Goal: Task Accomplishment & Management: Complete application form

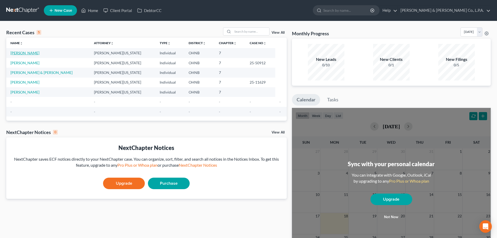
click at [20, 52] on link "[PERSON_NAME]" at bounding box center [24, 53] width 29 height 4
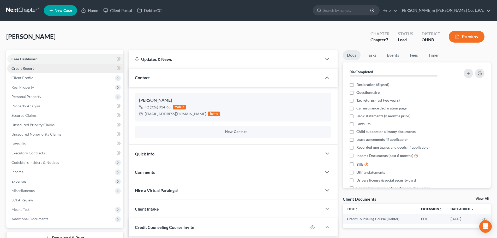
click at [58, 69] on link "Credit Report" at bounding box center [65, 68] width 116 height 9
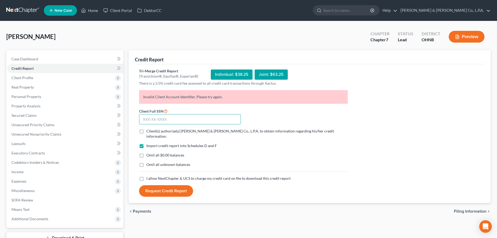
click at [191, 118] on input "text" at bounding box center [190, 119] width 102 height 10
click at [170, 123] on input "text" at bounding box center [190, 119] width 102 height 10
type input "292-60-1465"
click at [146, 152] on label "Omit all $0.00 balances" at bounding box center [165, 154] width 38 height 5
click at [148, 152] on input "Omit all $0.00 balances" at bounding box center [149, 153] width 3 height 3
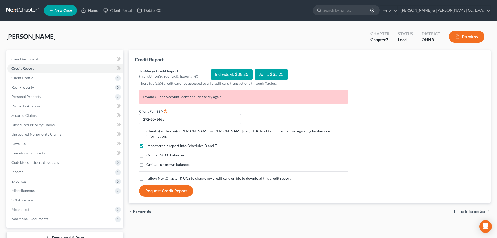
checkbox input "true"
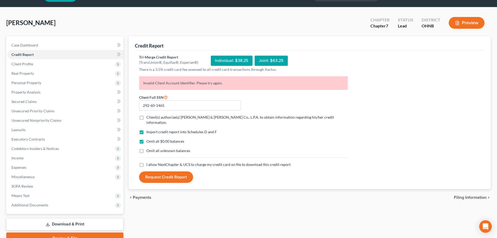
scroll to position [26, 0]
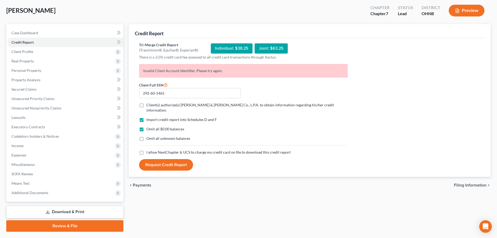
click at [146, 106] on label "Client(s) authorize(s) [PERSON_NAME] & [PERSON_NAME] Co., L.P.A. to obtain info…" at bounding box center [246, 107] width 201 height 10
click at [148, 106] on input "Client(s) authorize(s) [PERSON_NAME] & [PERSON_NAME] Co., L.P.A. to obtain info…" at bounding box center [149, 103] width 3 height 3
checkbox input "true"
click at [146, 150] on label "I allow NextChapter & UCS to charge my credit card on file to download this cre…" at bounding box center [218, 152] width 144 height 5
click at [148, 150] on input "I allow NextChapter & UCS to charge my credit card on file to download this cre…" at bounding box center [149, 151] width 3 height 3
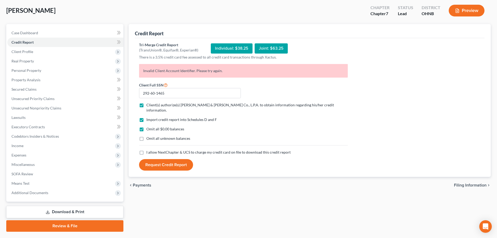
checkbox input "true"
click at [168, 161] on button "Request Credit Report" at bounding box center [166, 164] width 54 height 11
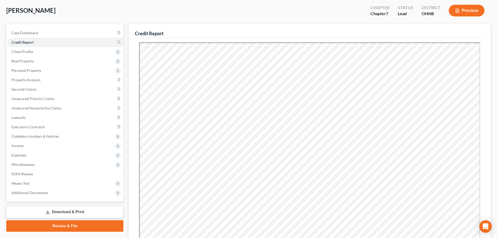
scroll to position [0, 0]
click at [33, 109] on span "Unsecured Nonpriority Claims" at bounding box center [36, 108] width 50 height 4
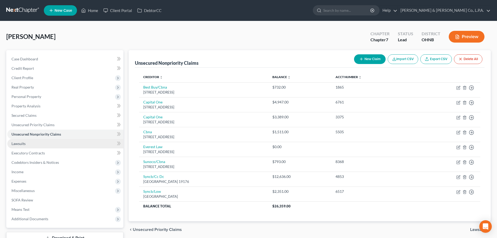
click at [50, 144] on link "Lawsuits" at bounding box center [65, 143] width 116 height 9
